Goal: Information Seeking & Learning: Learn about a topic

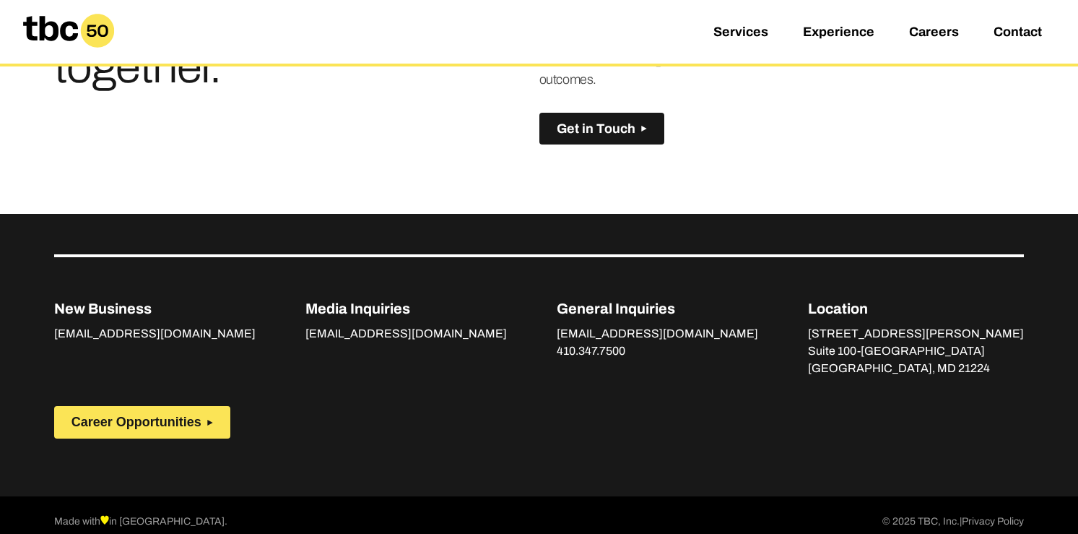
scroll to position [1056, 0]
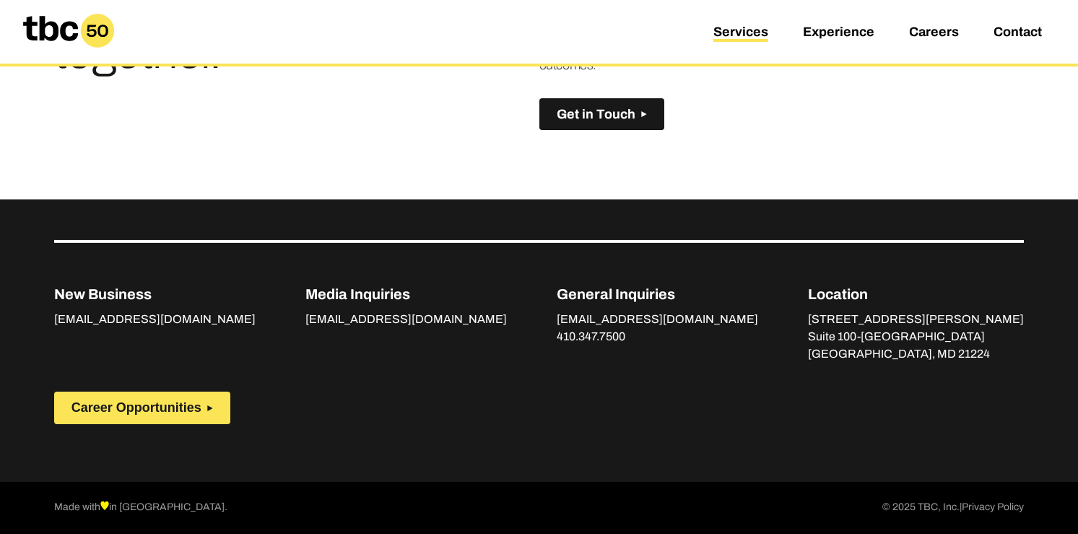
click at [750, 30] on link "Services" at bounding box center [741, 33] width 55 height 17
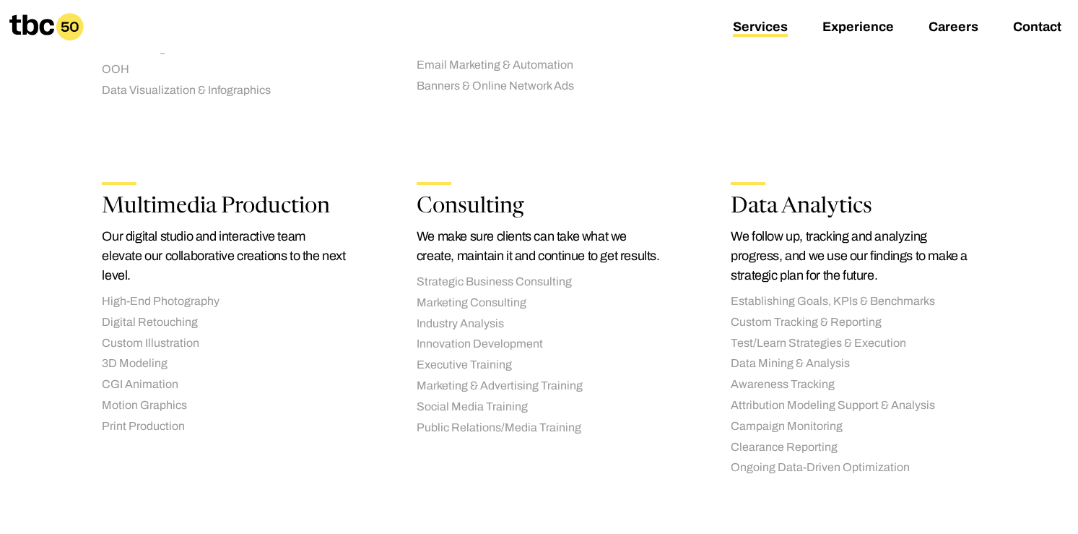
scroll to position [2003, 0]
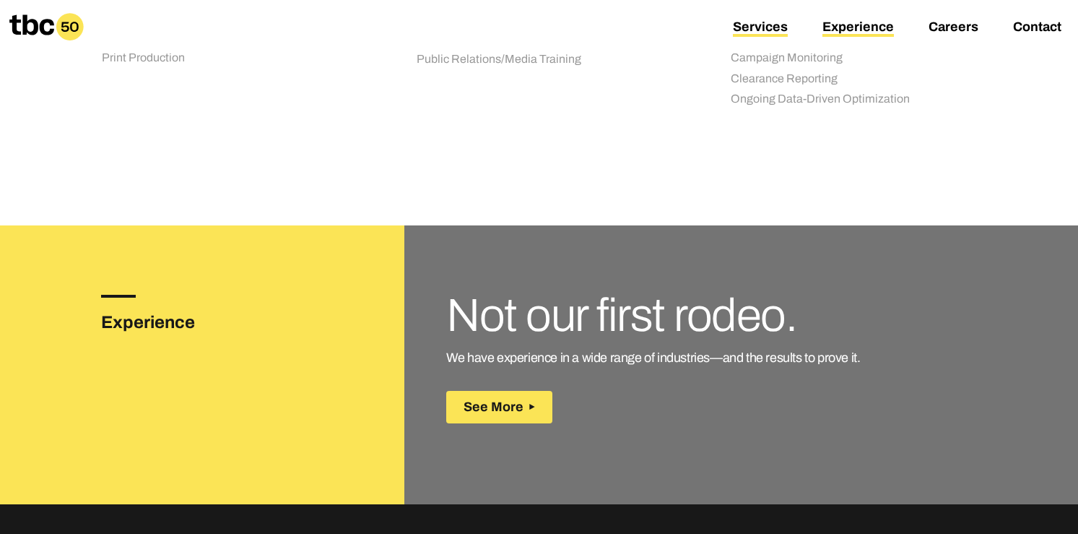
click at [841, 29] on link "Experience" at bounding box center [859, 28] width 72 height 17
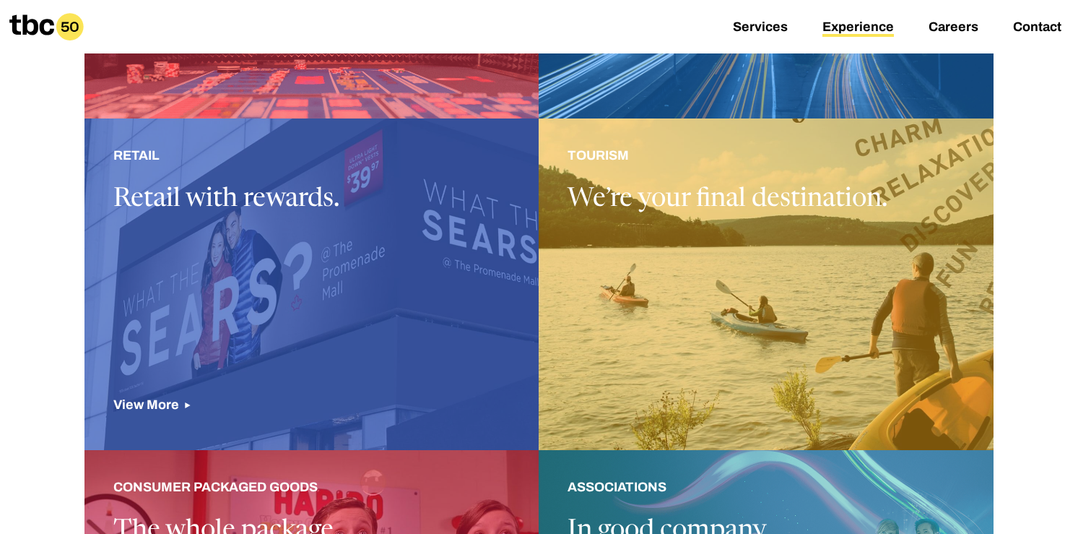
scroll to position [982, 0]
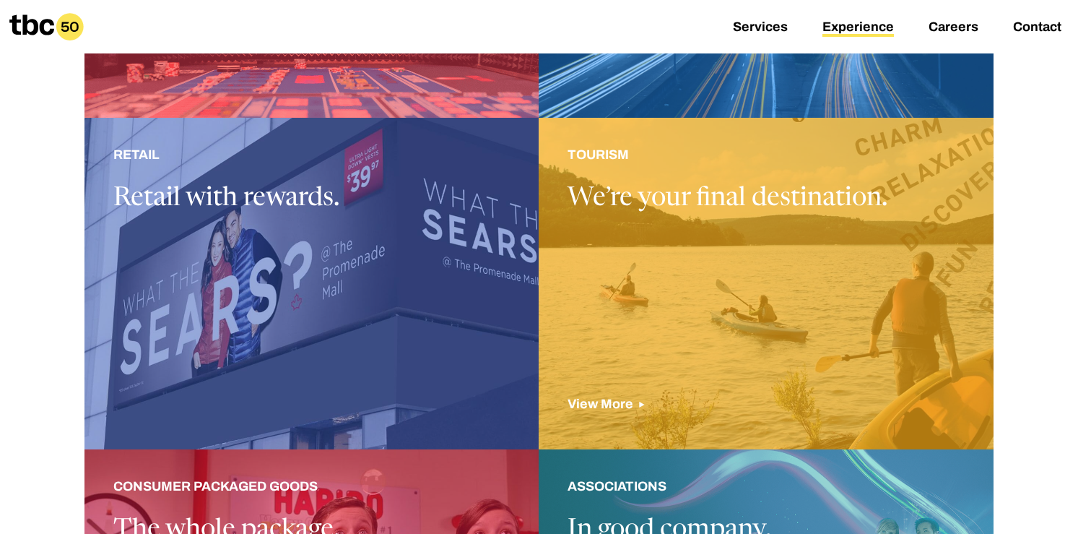
click at [672, 300] on div at bounding box center [766, 284] width 455 height 332
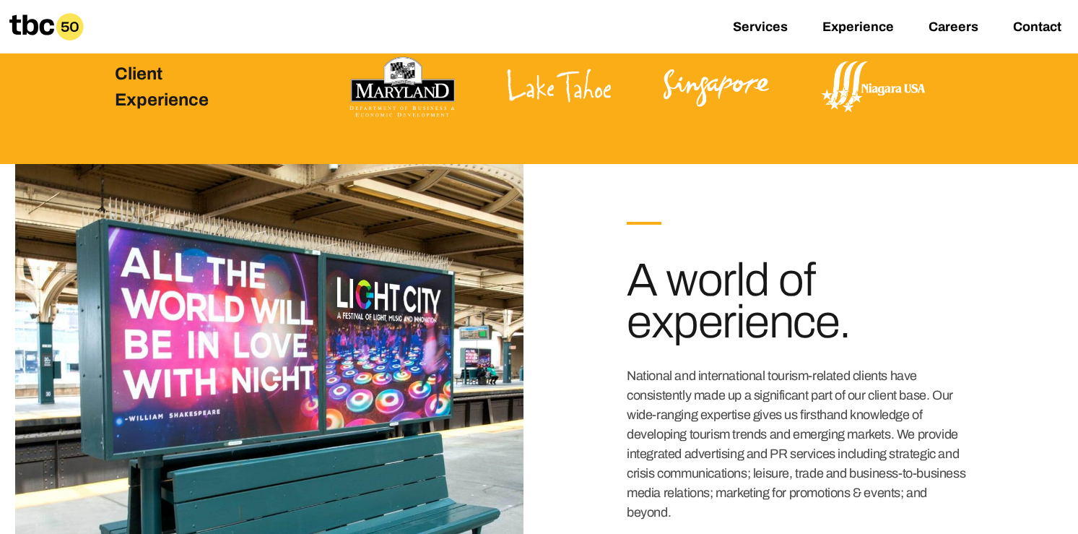
scroll to position [525, 0]
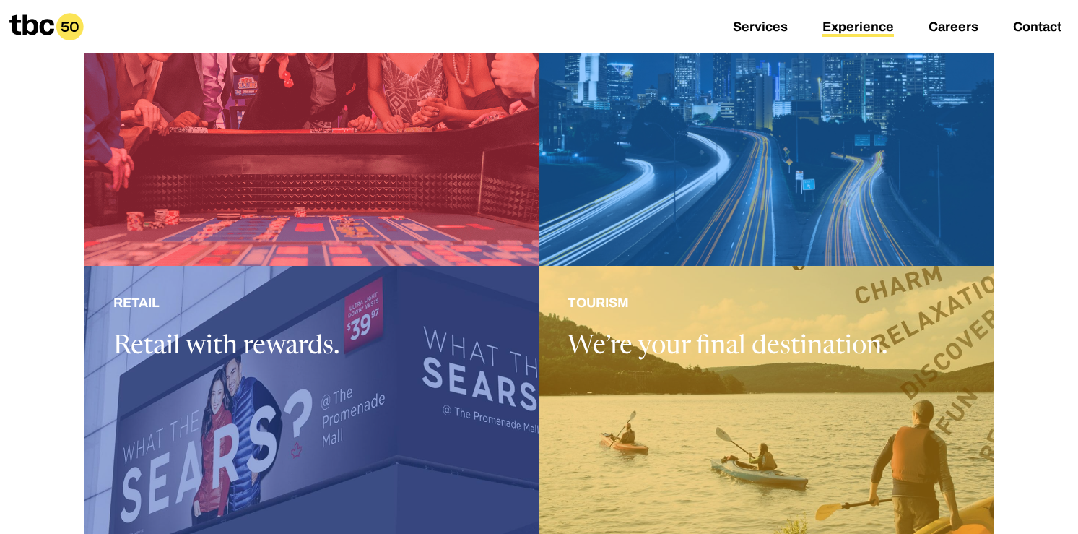
scroll to position [849, 0]
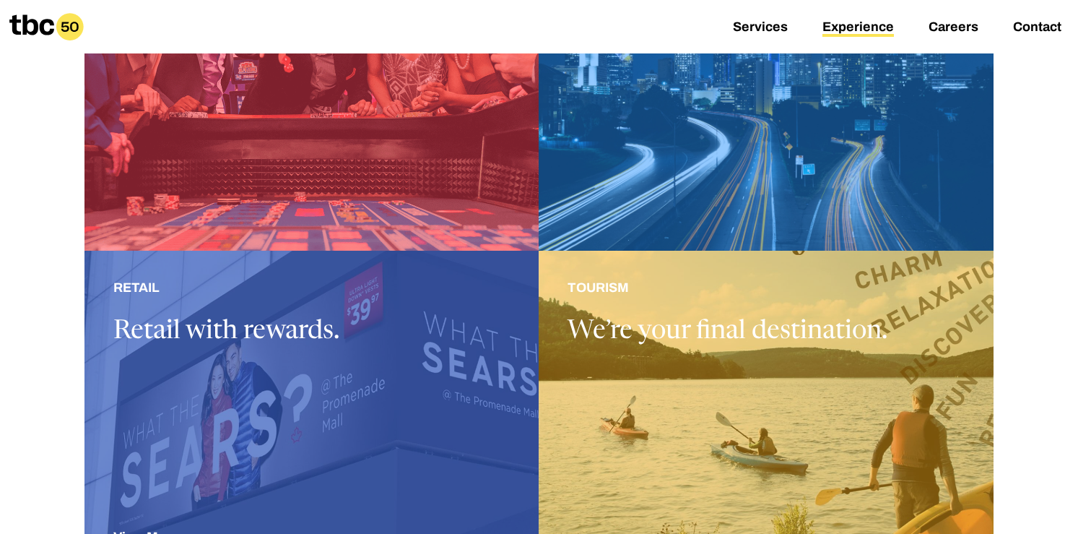
click at [352, 382] on div at bounding box center [312, 417] width 455 height 332
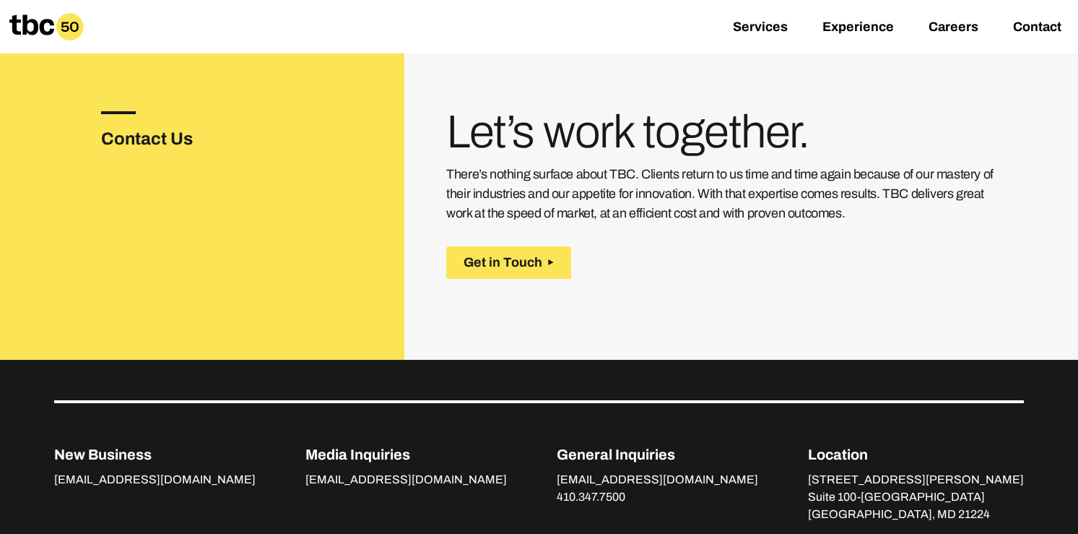
scroll to position [2094, 0]
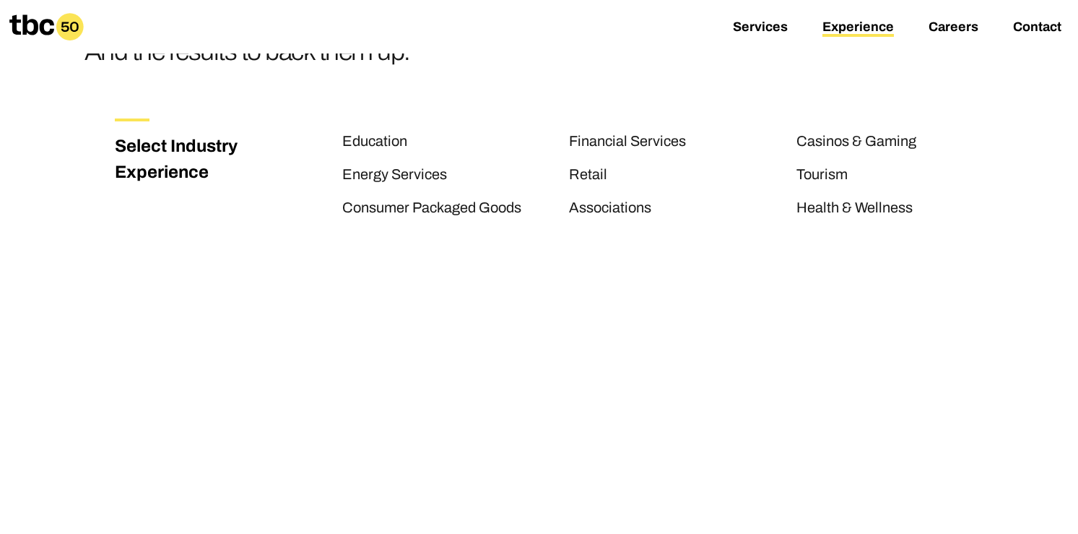
scroll to position [175, 0]
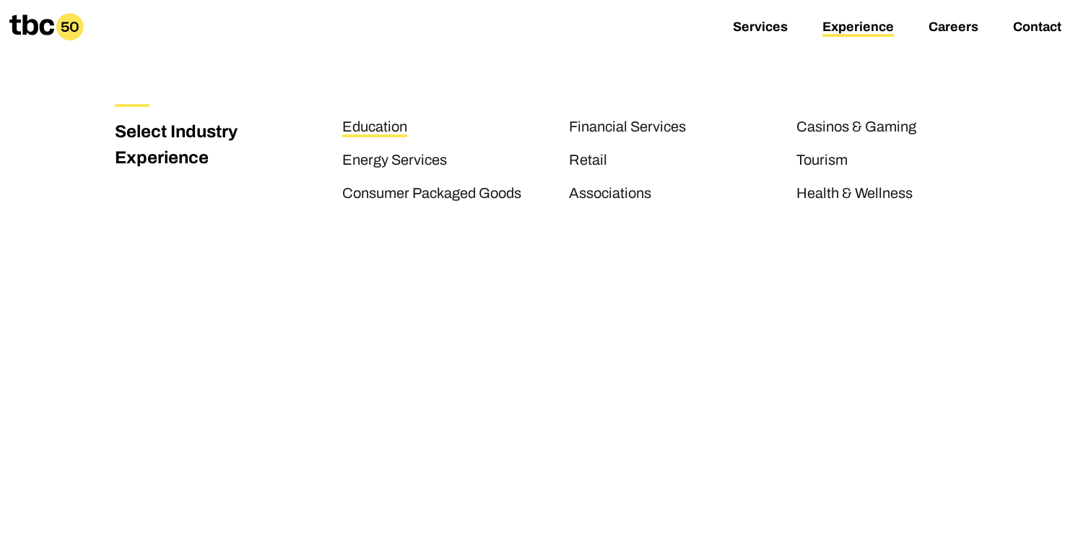
click at [376, 124] on link "Education" at bounding box center [374, 127] width 65 height 19
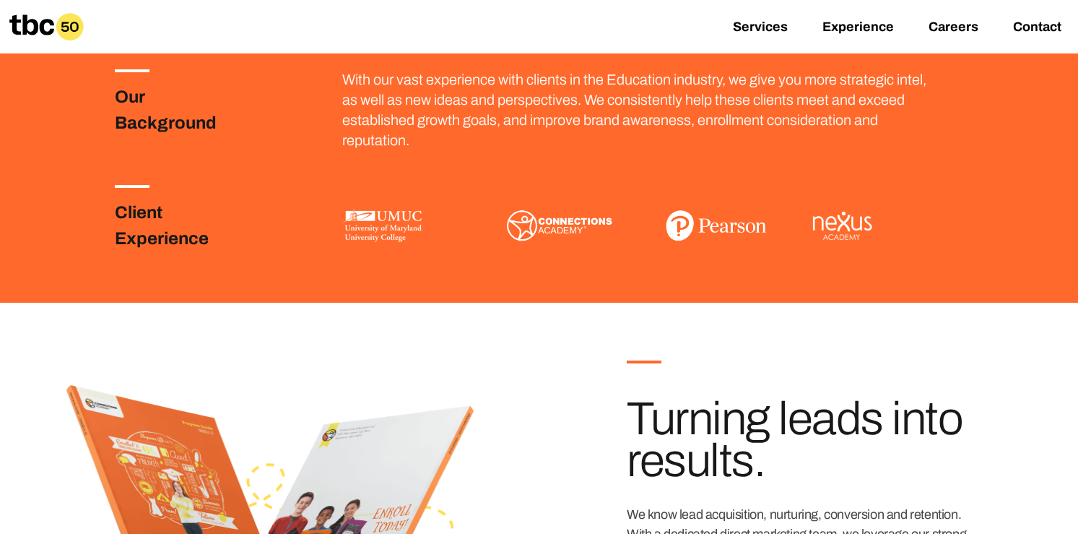
scroll to position [373, 0]
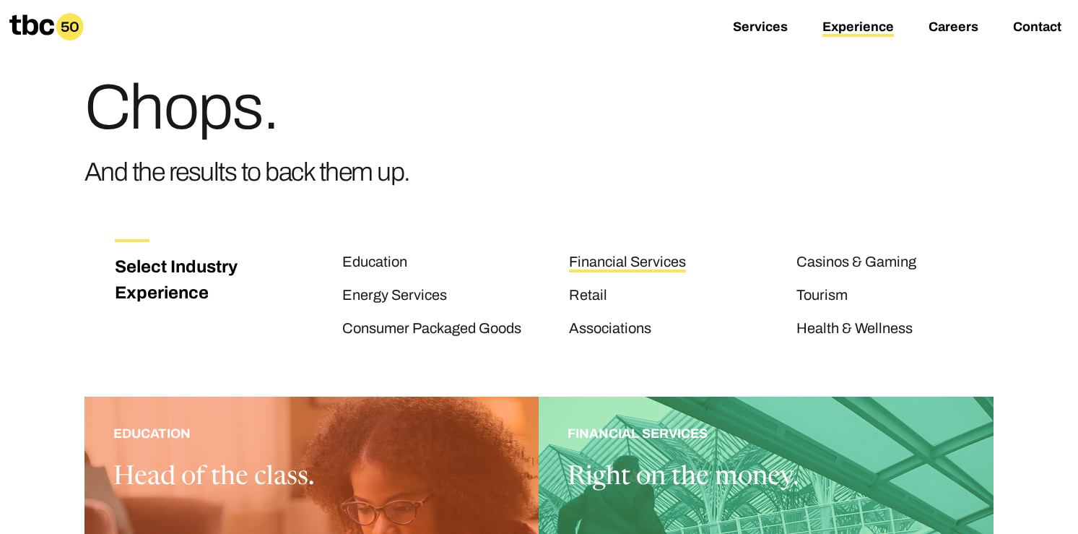
scroll to position [39, 0]
